Goal: Find specific page/section: Find specific page/section

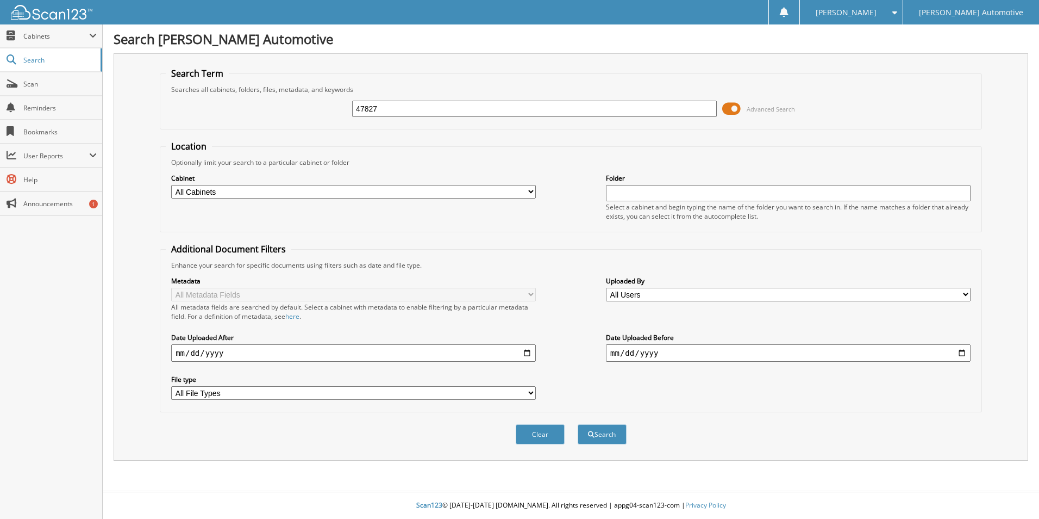
type input "47827"
click at [578, 424] on button "Search" at bounding box center [602, 434] width 49 height 20
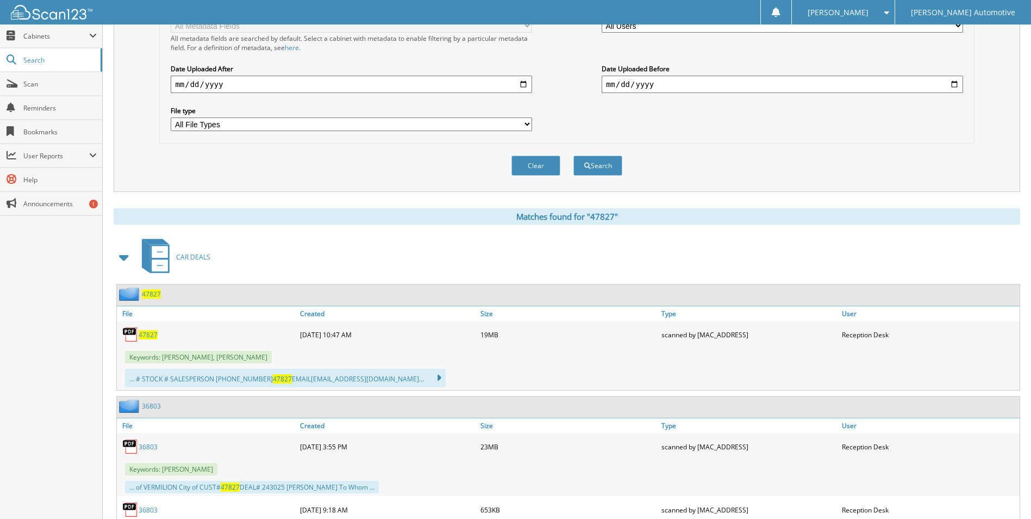
scroll to position [272, 0]
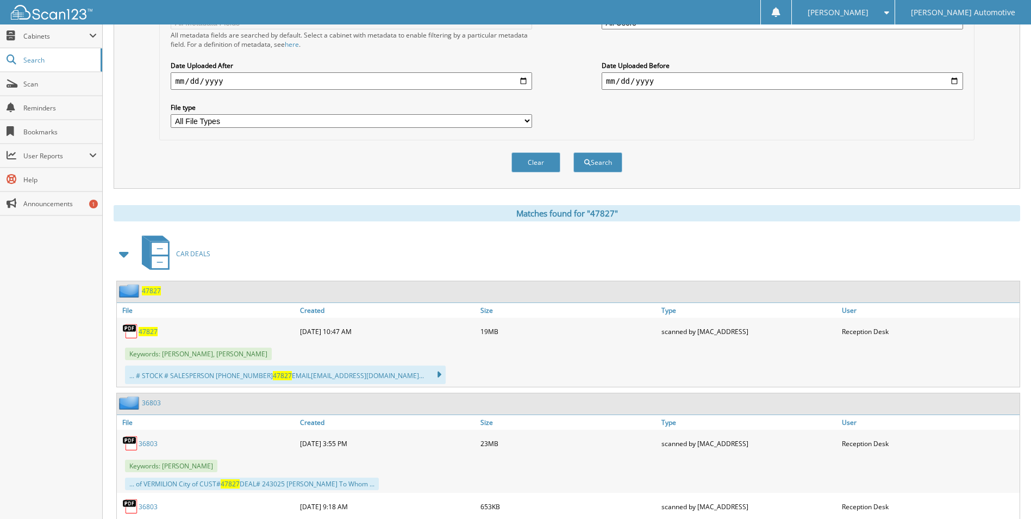
click at [144, 333] on span "47827" at bounding box center [148, 331] width 19 height 9
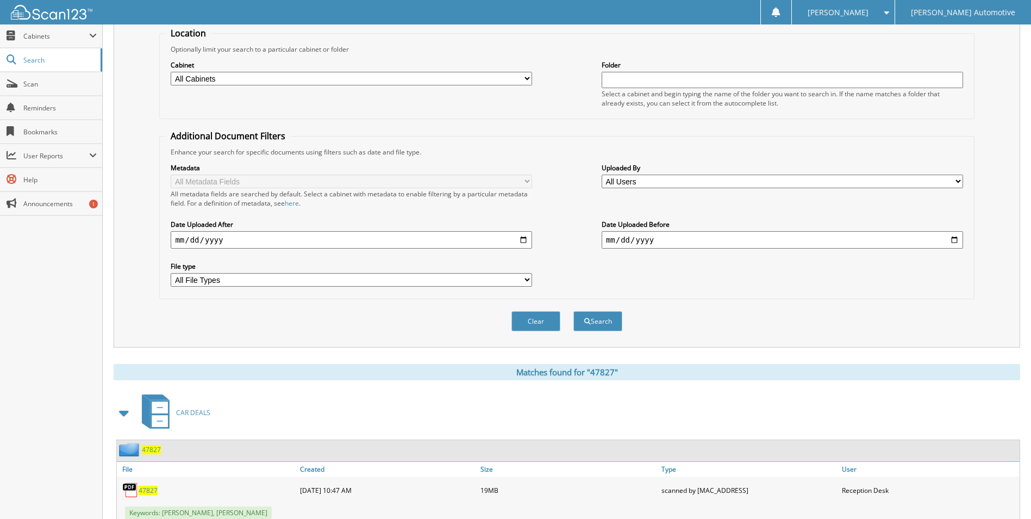
scroll to position [0, 0]
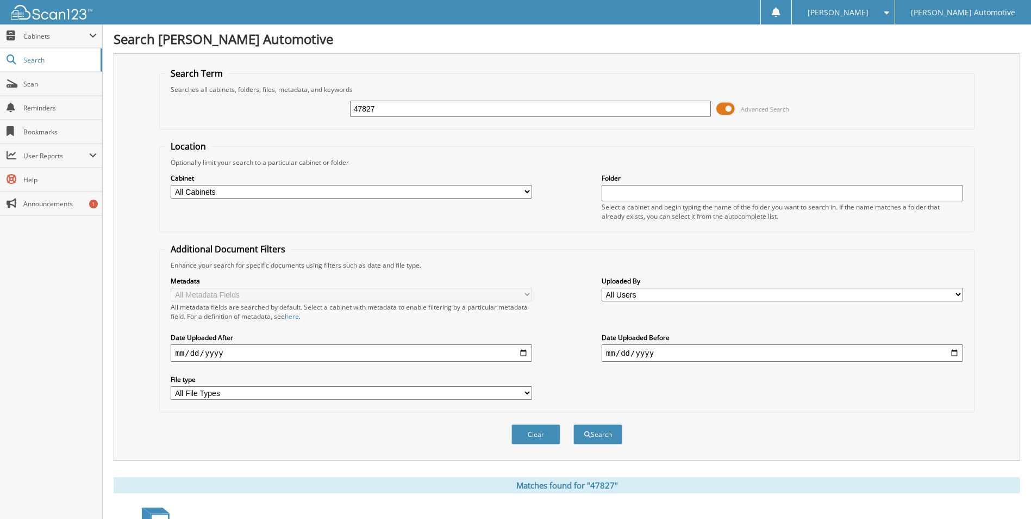
click at [378, 109] on input "47827" at bounding box center [530, 109] width 361 height 16
type input "48107"
click at [573, 424] on button "Search" at bounding box center [597, 434] width 49 height 20
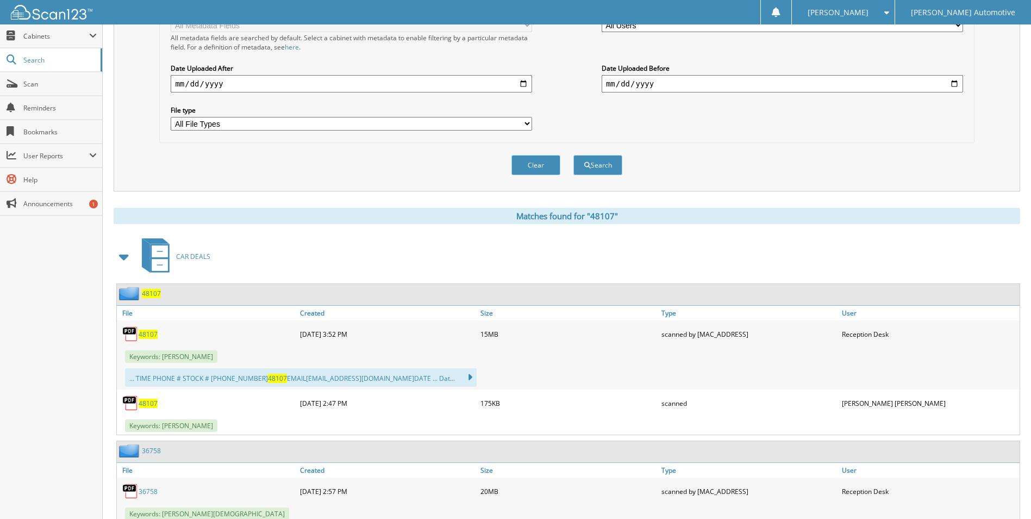
scroll to position [272, 0]
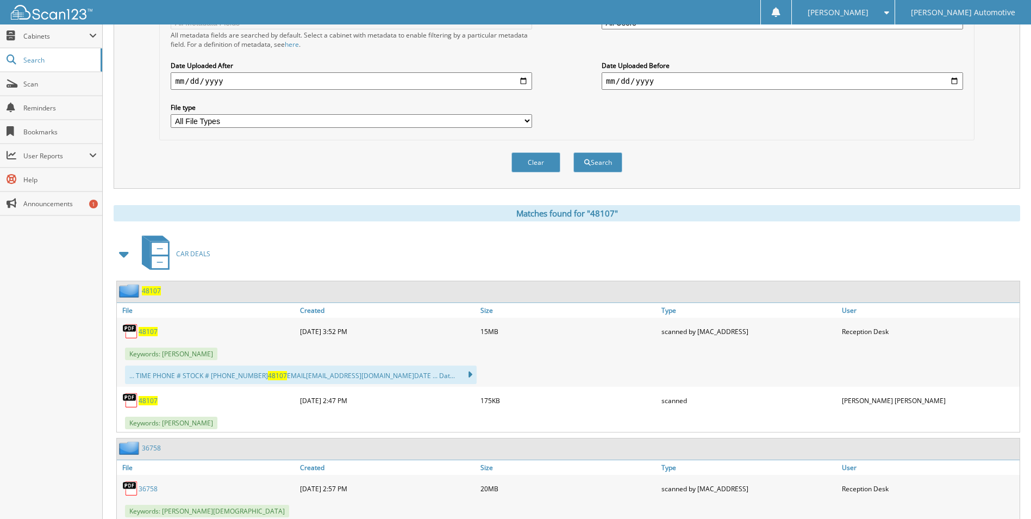
click at [147, 334] on span "48107" at bounding box center [148, 331] width 19 height 9
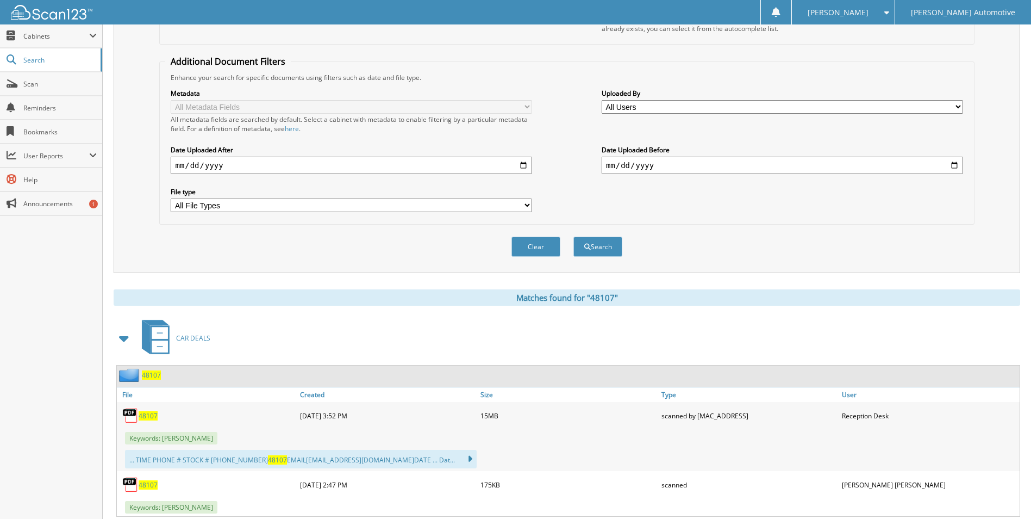
scroll to position [0, 0]
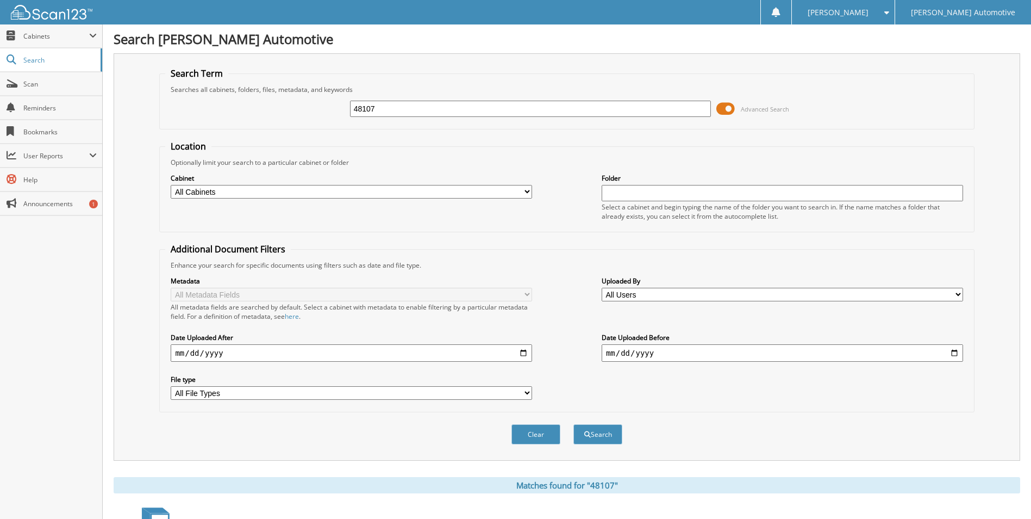
click at [374, 107] on input "48107" at bounding box center [530, 109] width 361 height 16
type input "48134"
click at [573, 424] on button "Search" at bounding box center [597, 434] width 49 height 20
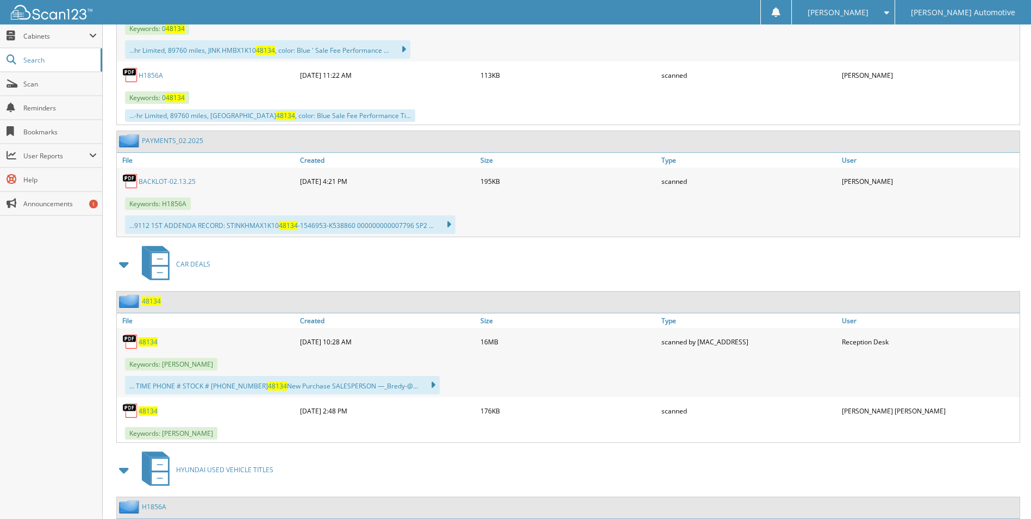
scroll to position [598, 0]
click at [149, 343] on span "48134" at bounding box center [148, 340] width 19 height 9
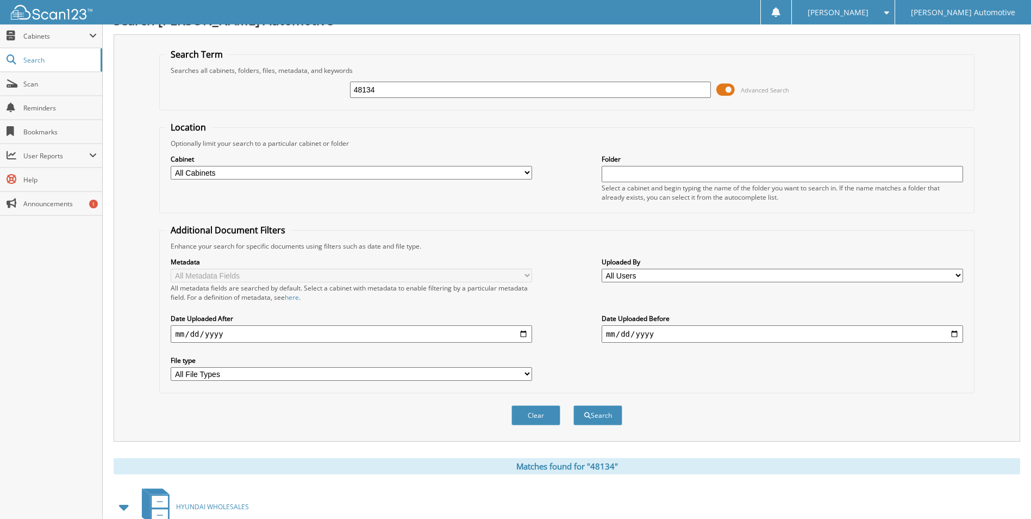
scroll to position [0, 0]
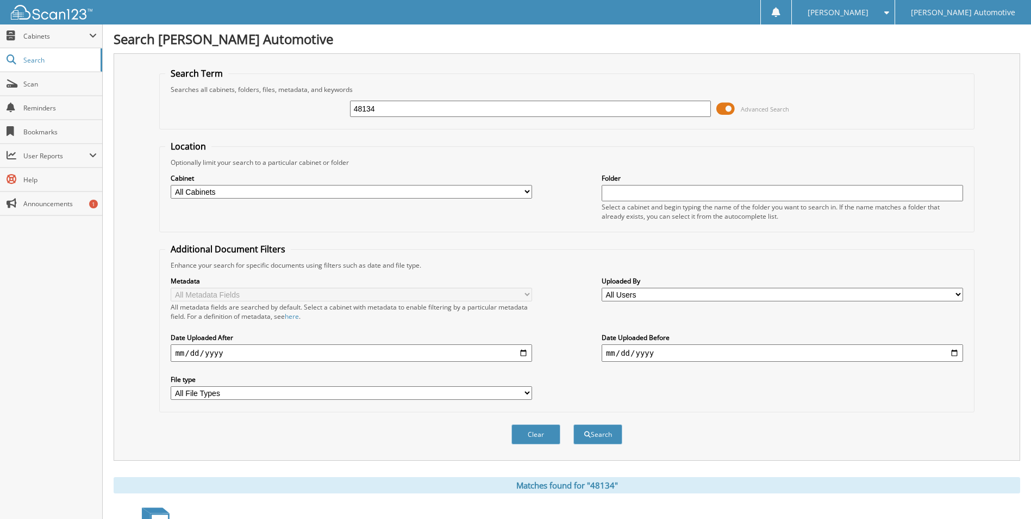
click at [383, 113] on input "48134" at bounding box center [530, 109] width 361 height 16
click at [438, 98] on div "48134 Advanced Search" at bounding box center [566, 108] width 803 height 29
click at [430, 107] on input "48134" at bounding box center [530, 109] width 361 height 16
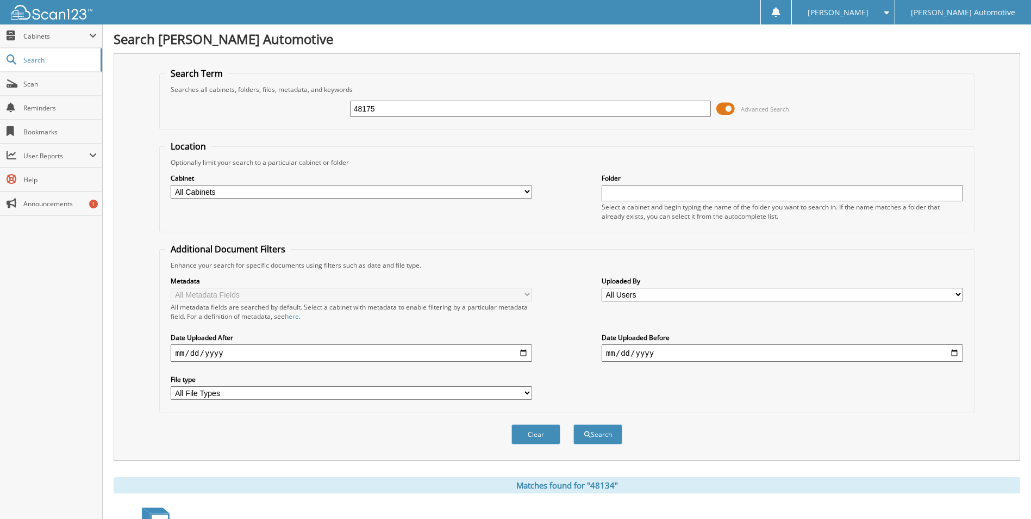
type input "48175"
click at [573, 424] on button "Search" at bounding box center [597, 434] width 49 height 20
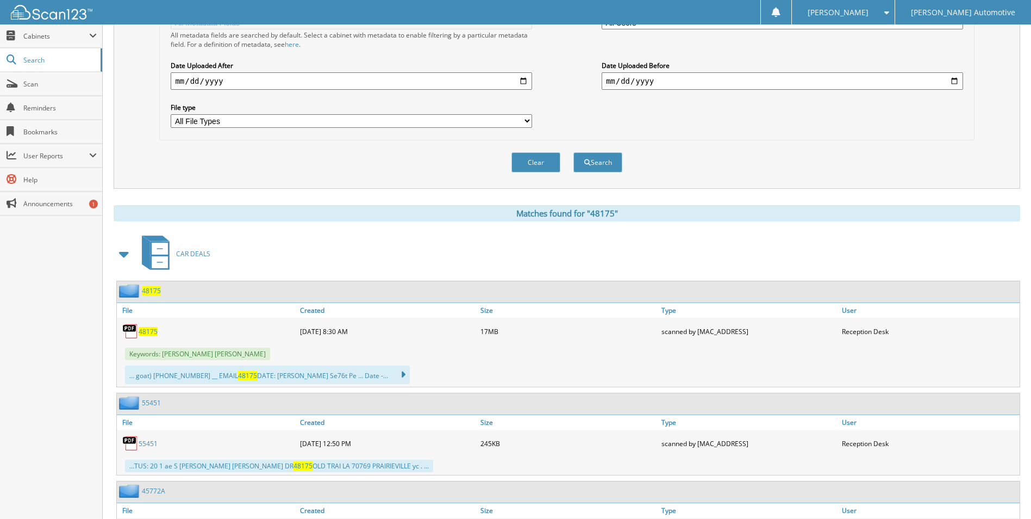
scroll to position [326, 0]
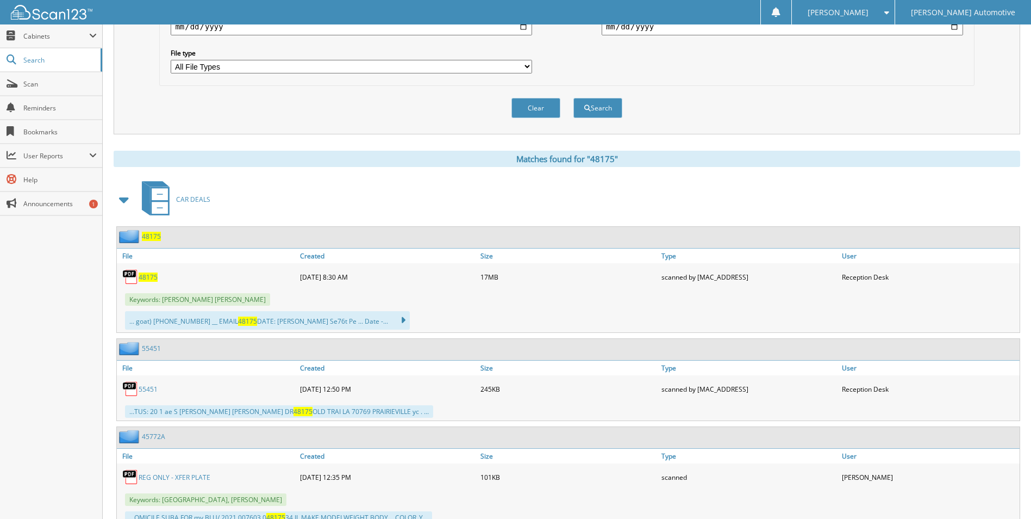
click at [151, 274] on span "48175" at bounding box center [148, 276] width 19 height 9
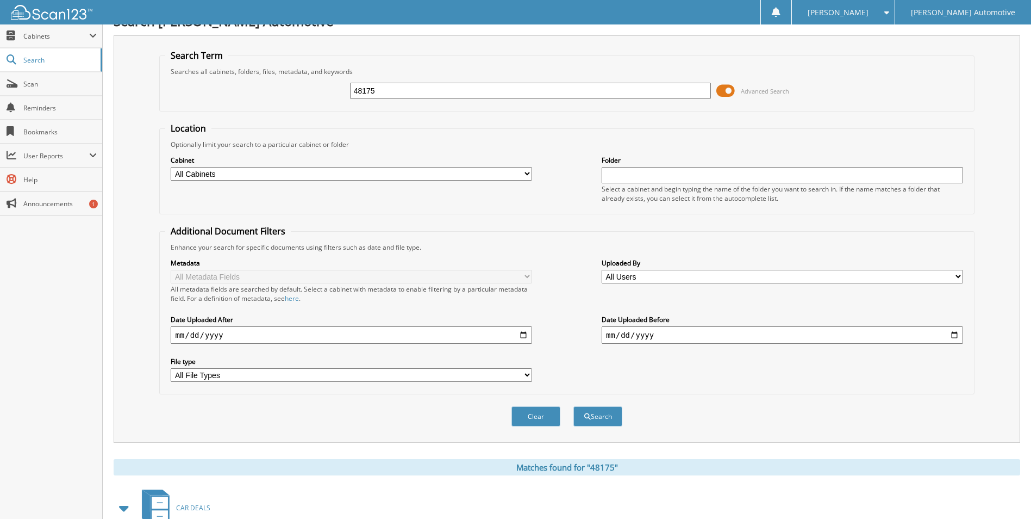
scroll to position [0, 0]
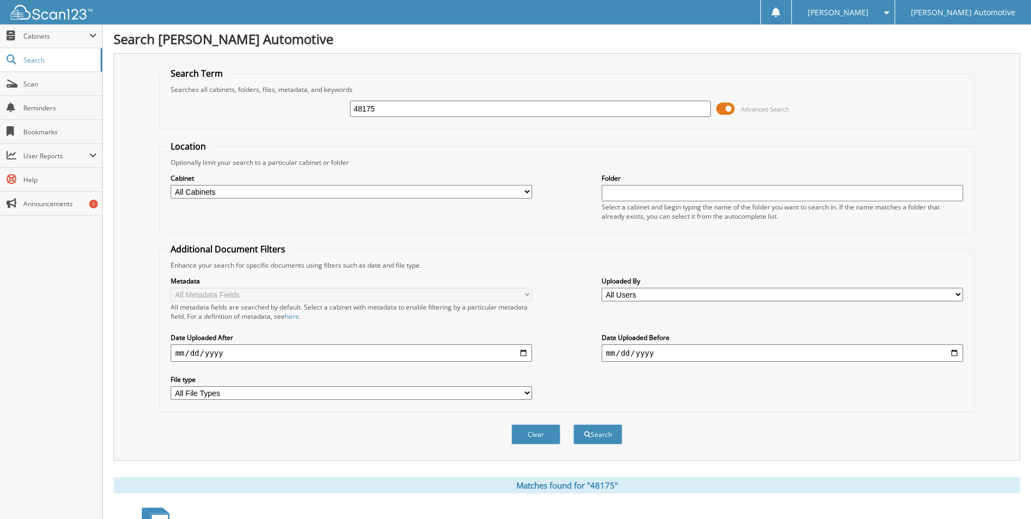
click at [380, 106] on input "48175" at bounding box center [530, 109] width 361 height 16
type input "48273"
click at [573, 424] on button "Search" at bounding box center [597, 434] width 49 height 20
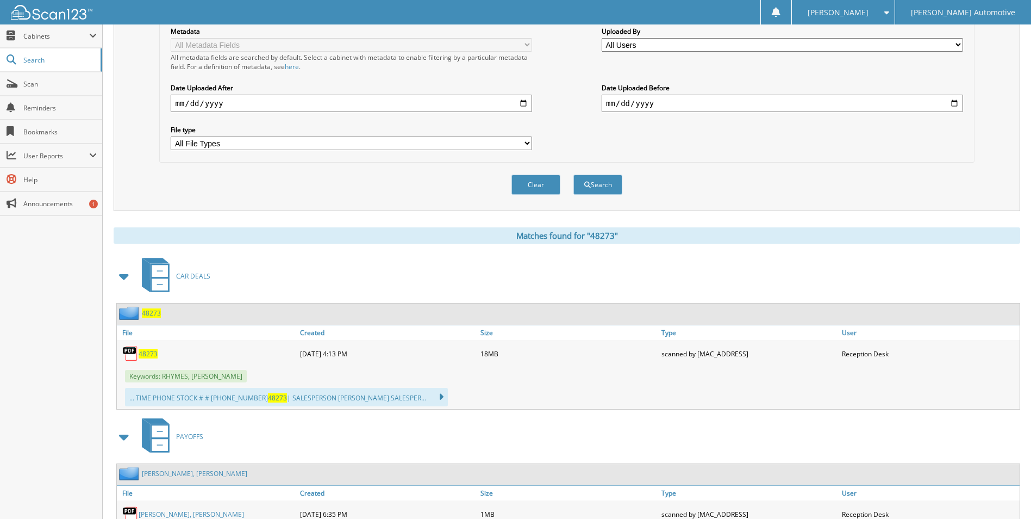
scroll to position [272, 0]
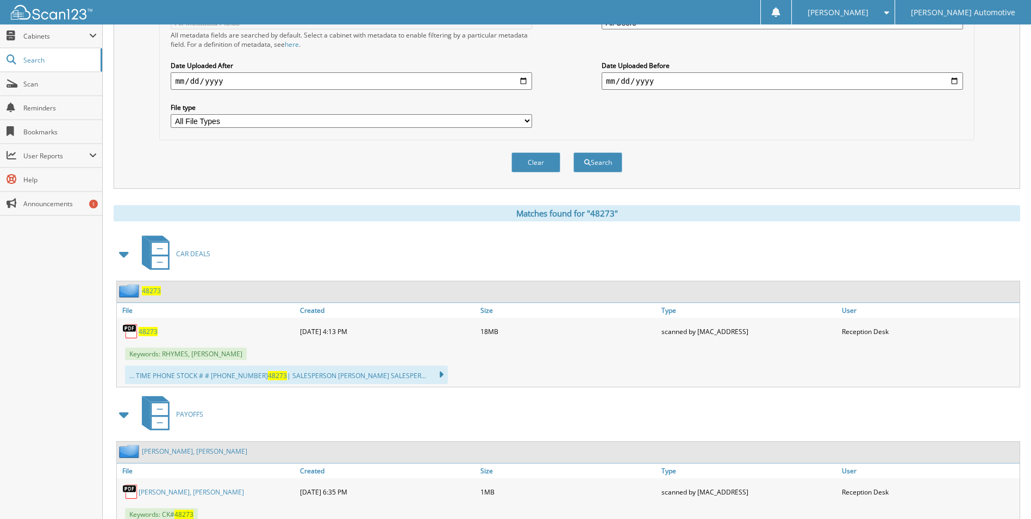
click at [153, 330] on span "48273" at bounding box center [148, 331] width 19 height 9
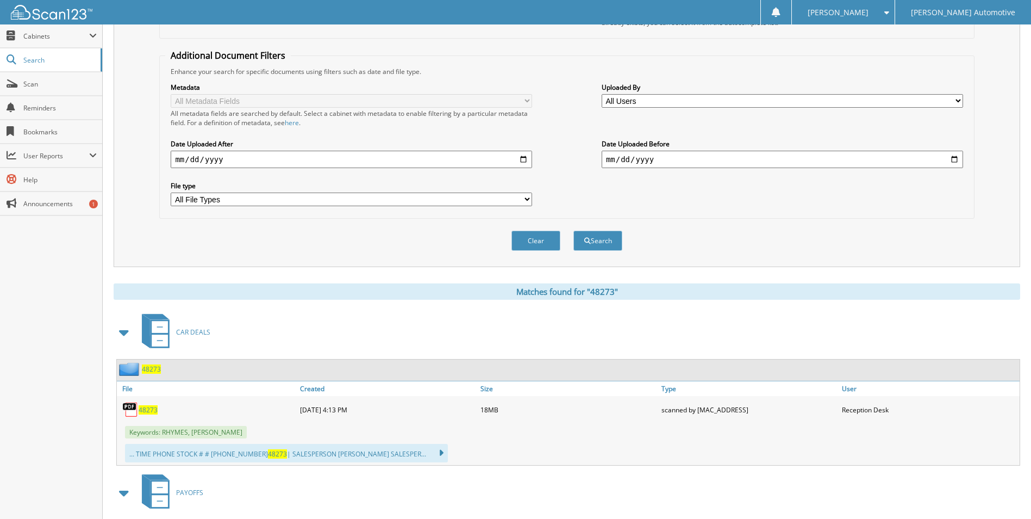
scroll to position [0, 0]
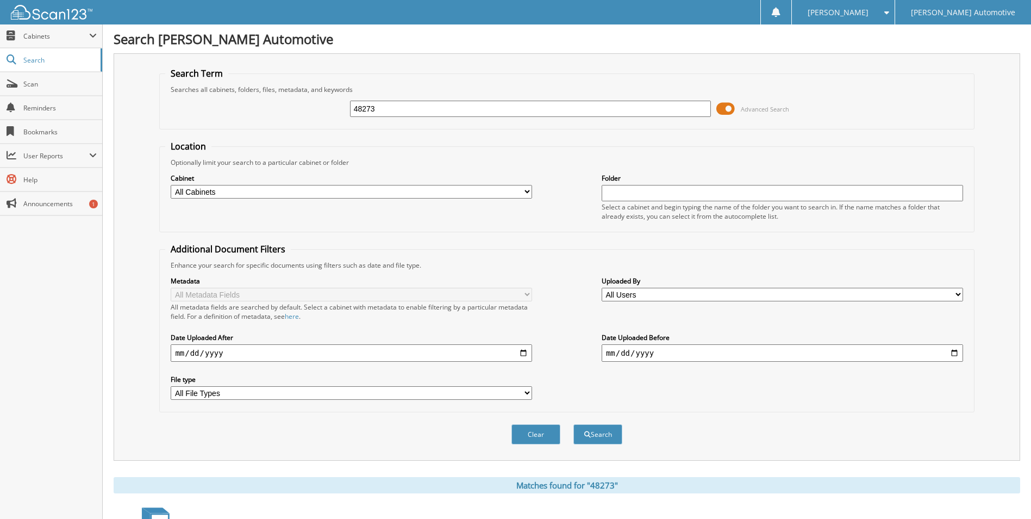
click at [379, 110] on input "48273" at bounding box center [530, 109] width 361 height 16
type input "47827"
click at [573, 424] on button "Search" at bounding box center [597, 434] width 49 height 20
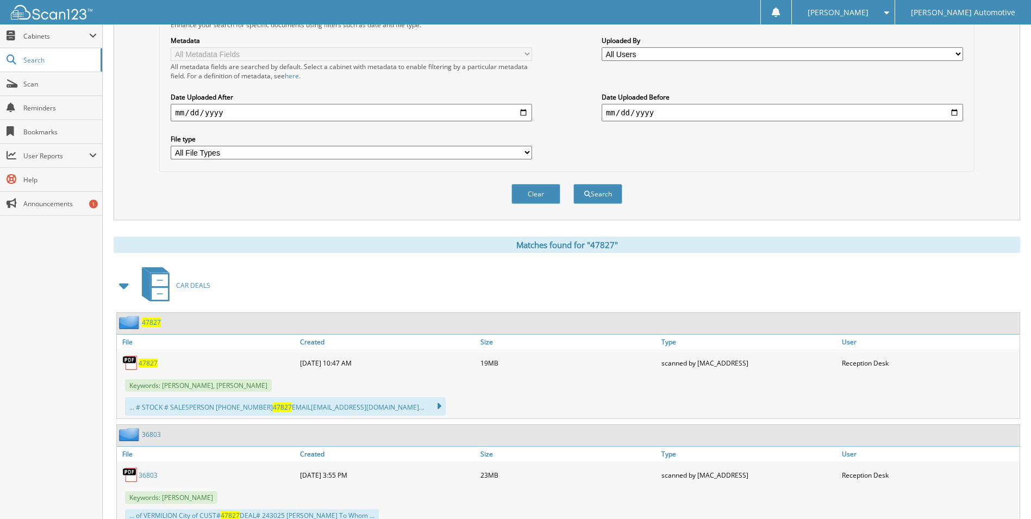
scroll to position [272, 0]
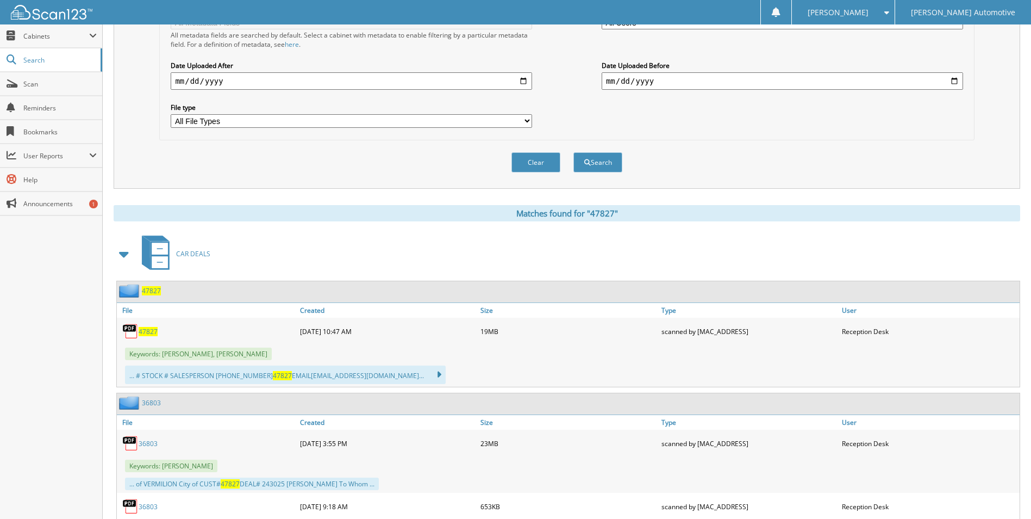
click at [152, 334] on span "47827" at bounding box center [148, 331] width 19 height 9
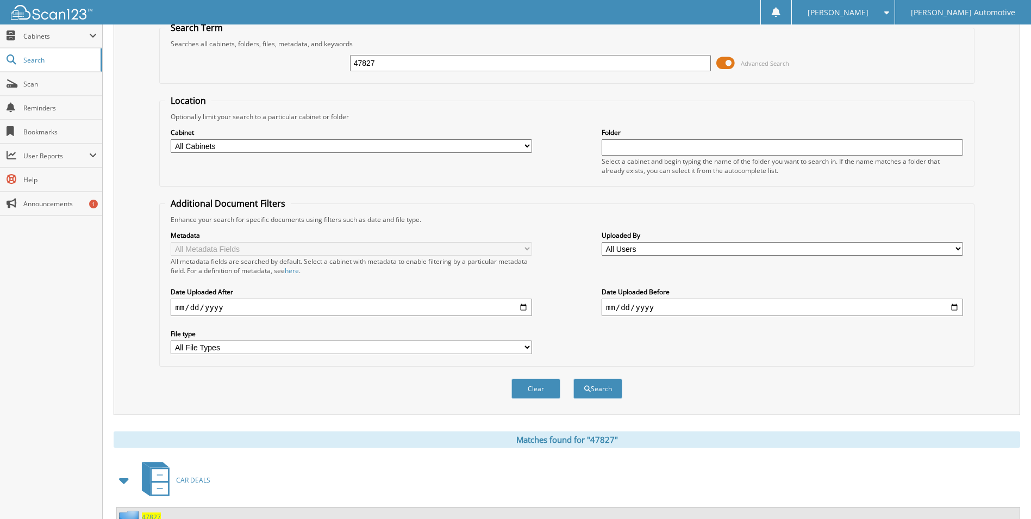
scroll to position [0, 0]
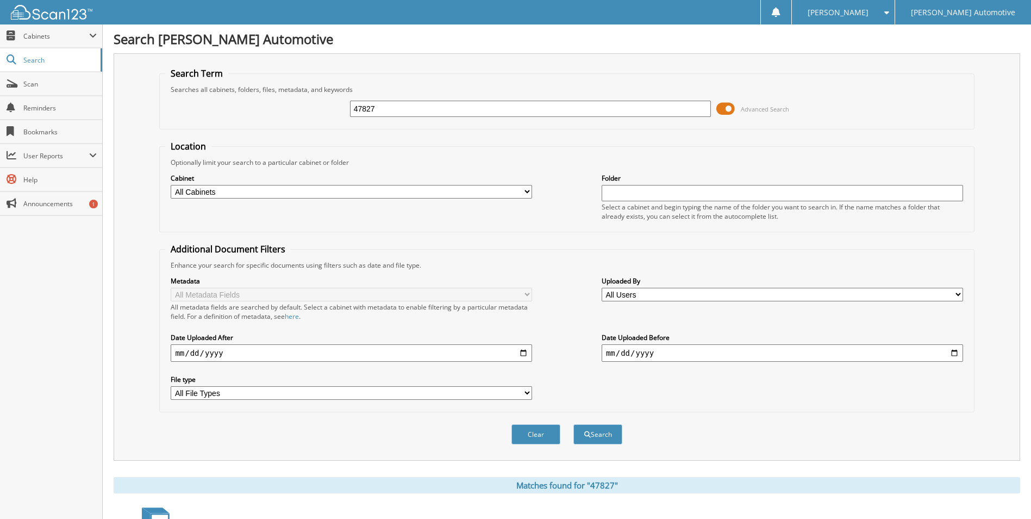
click at [419, 113] on input "47827" at bounding box center [530, 109] width 361 height 16
type input "903008"
click at [573, 424] on button "Search" at bounding box center [597, 434] width 49 height 20
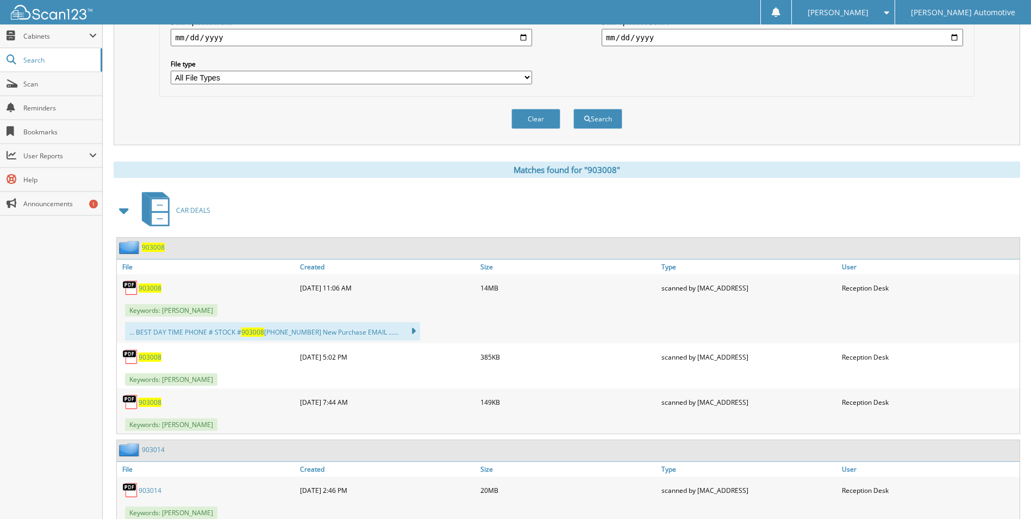
scroll to position [326, 0]
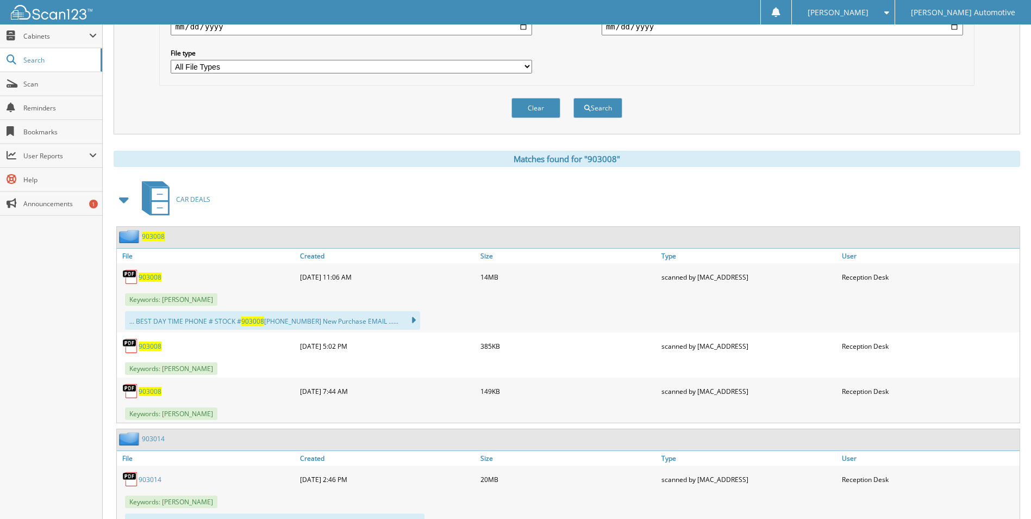
click at [152, 274] on span "903008" at bounding box center [150, 276] width 23 height 9
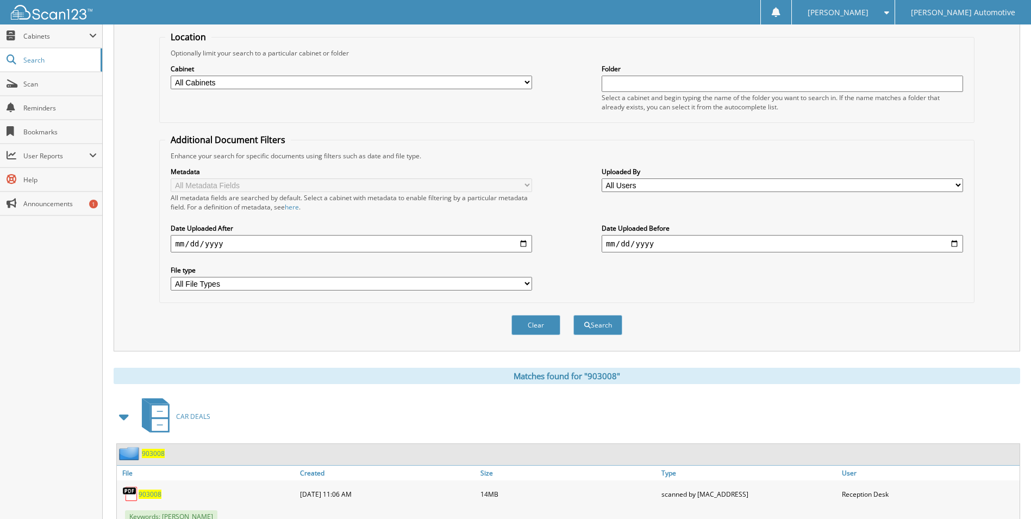
scroll to position [109, 0]
